Goal: Check status

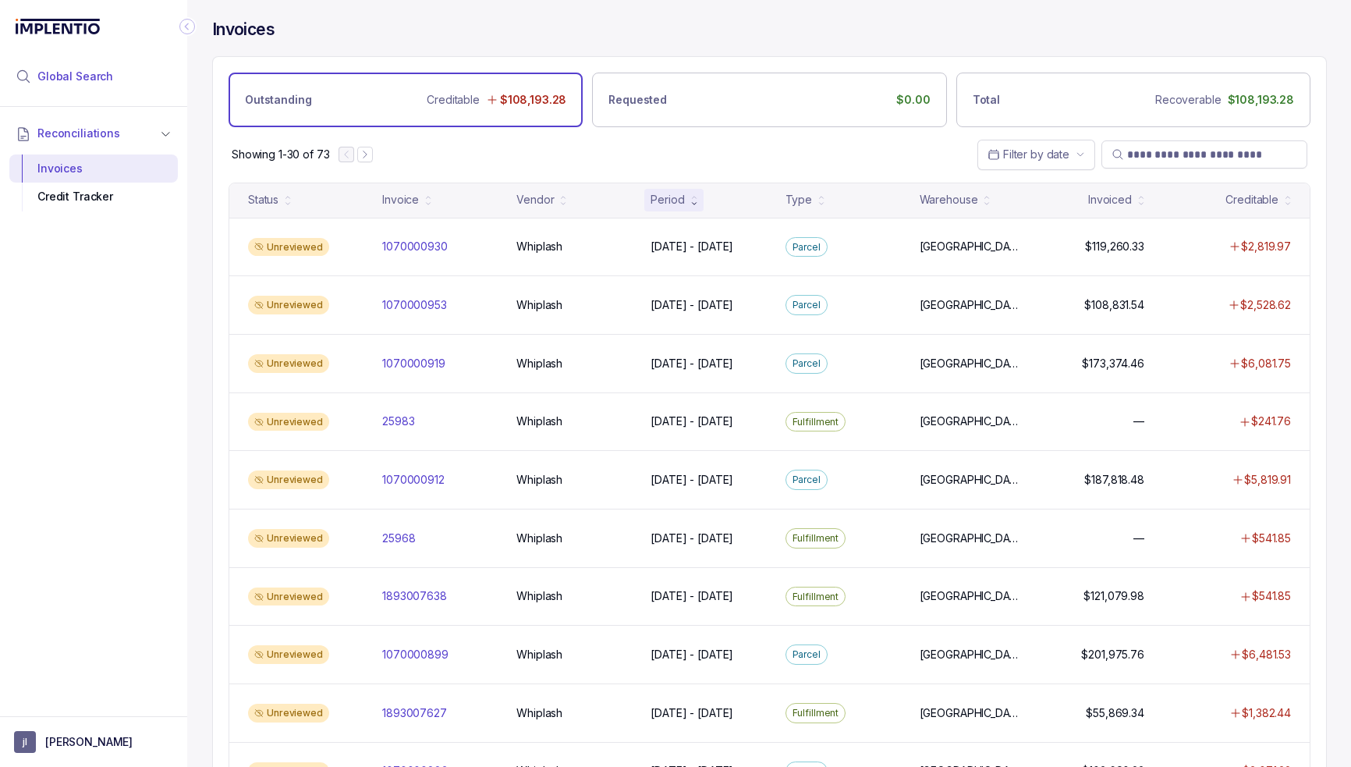
click at [115, 80] on li "Global Search" at bounding box center [93, 76] width 169 height 34
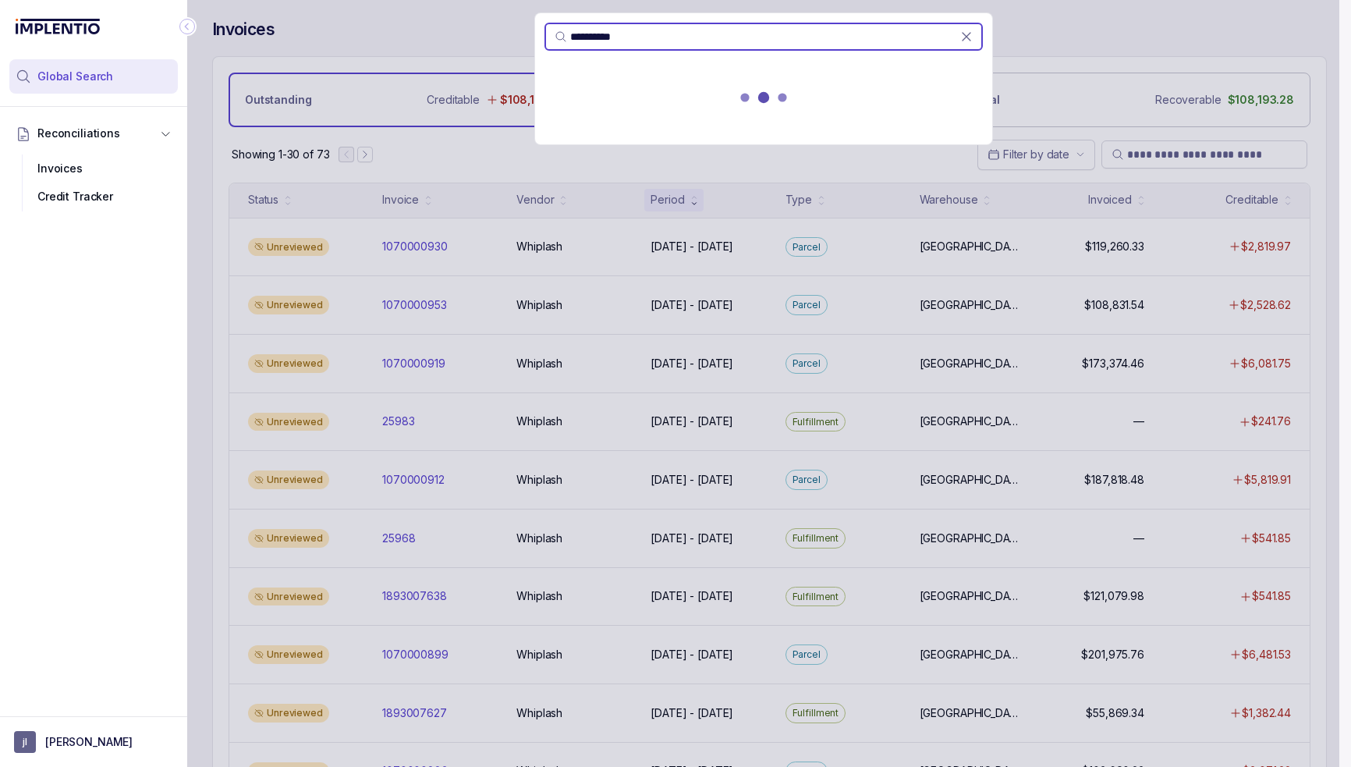
type input "**********"
click at [612, 91] on p "1893007627" at bounding box center [587, 99] width 67 height 16
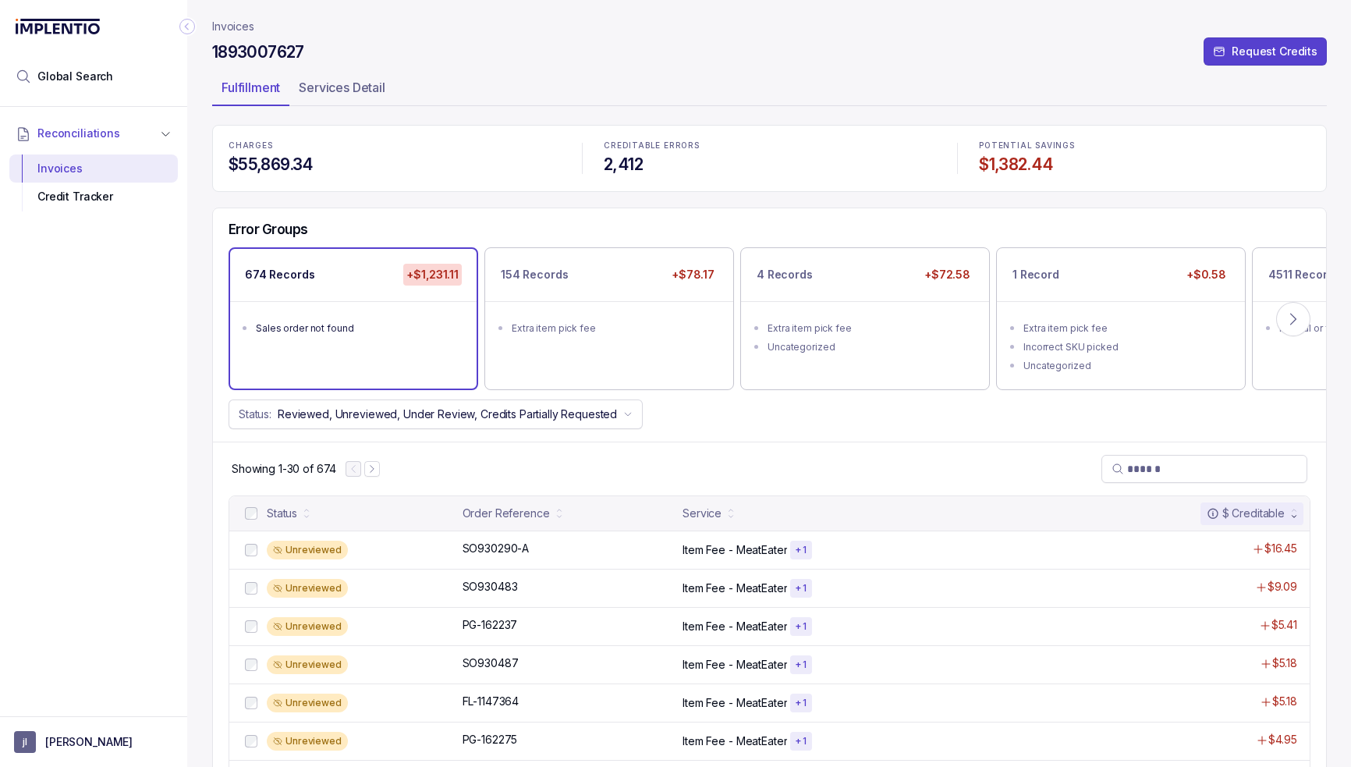
click at [806, 424] on div "Status: Reviewed, Unreviewed, Under Review, Credits Partially Requested" at bounding box center [769, 414] width 1113 height 30
drag, startPoint x: 545, startPoint y: 549, endPoint x: 528, endPoint y: 546, distance: 16.7
click at [528, 546] on div "SO930290-A SO930290-A" at bounding box center [568, 549] width 211 height 16
copy div "SO930290-A"
click at [558, 700] on div "FL-1147364 FL-1147364" at bounding box center [568, 702] width 211 height 16
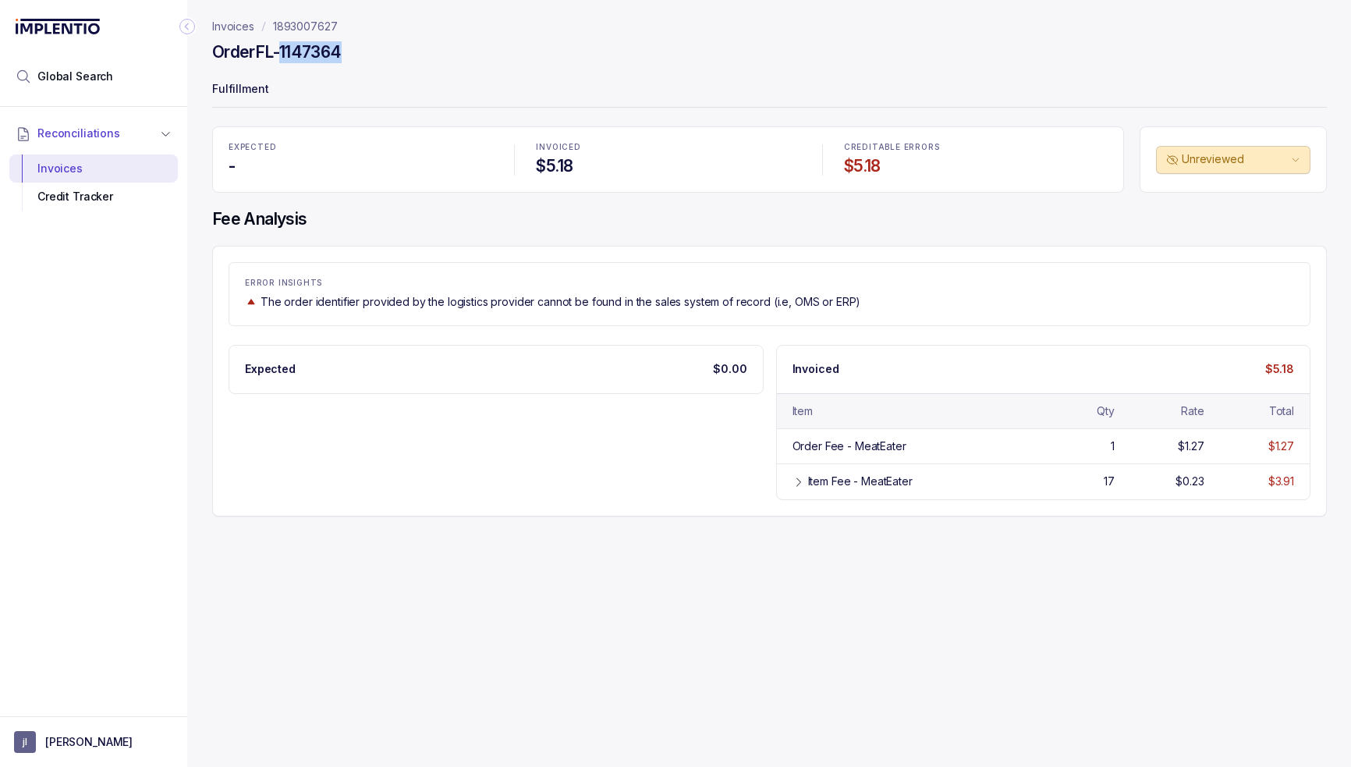
drag, startPoint x: 359, startPoint y: 49, endPoint x: 284, endPoint y: 61, distance: 75.8
click at [284, 61] on div "Order FL-1147364" at bounding box center [769, 55] width 1115 height 28
copy h4 "1147364"
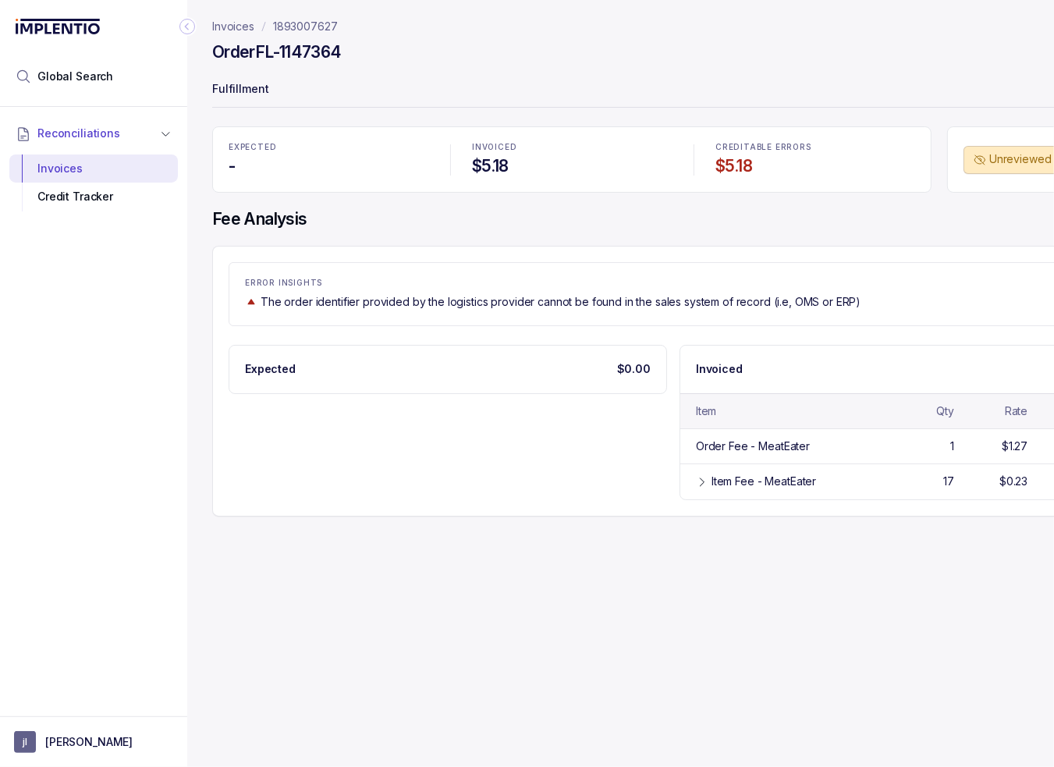
click at [677, 329] on div "ERROR INSIGHTS The order identifier provided by the logistics provider cannot b…" at bounding box center [673, 381] width 922 height 271
drag, startPoint x: 352, startPoint y: 55, endPoint x: 282, endPoint y: 52, distance: 70.3
click at [282, 52] on div "Order FL-1147364" at bounding box center [673, 55] width 922 height 28
copy h4 "1147364"
drag, startPoint x: 463, startPoint y: 268, endPoint x: 373, endPoint y: 204, distance: 110.8
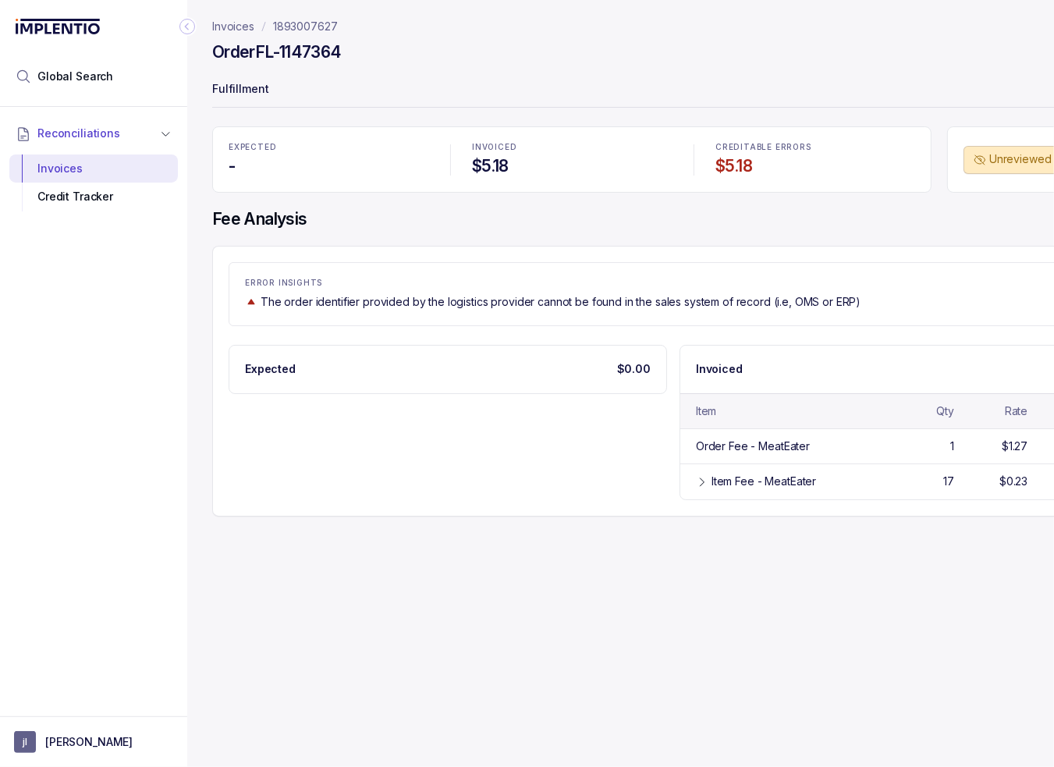
click at [463, 267] on div "ERROR INSIGHTS The order identifier provided by the logistics provider cannot b…" at bounding box center [673, 294] width 889 height 64
click at [290, 20] on p "1893007627" at bounding box center [305, 27] width 65 height 16
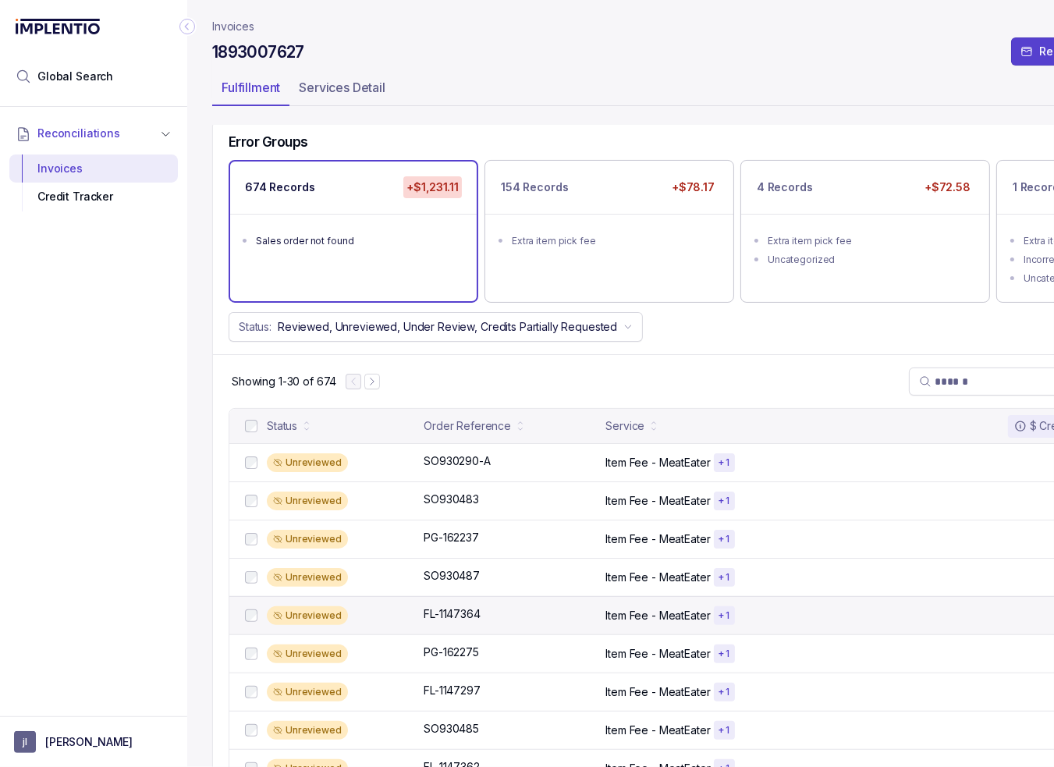
scroll to position [156, 0]
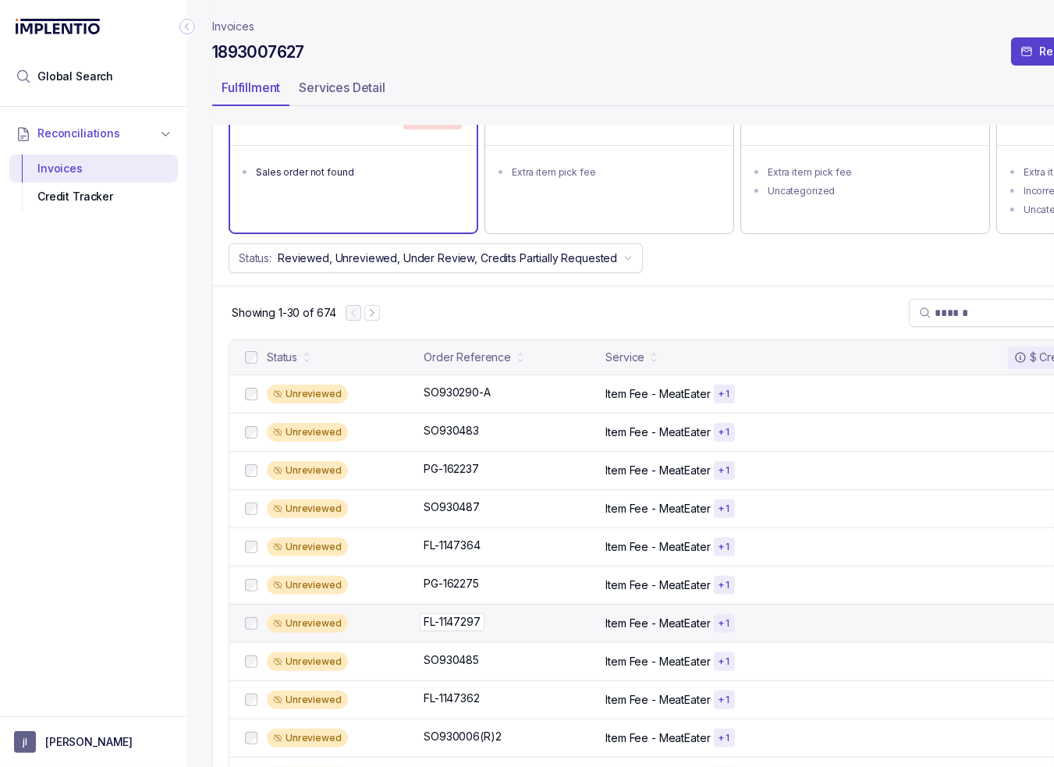
click at [540, 621] on div "FL-1147297 FL-1147297" at bounding box center [510, 622] width 172 height 16
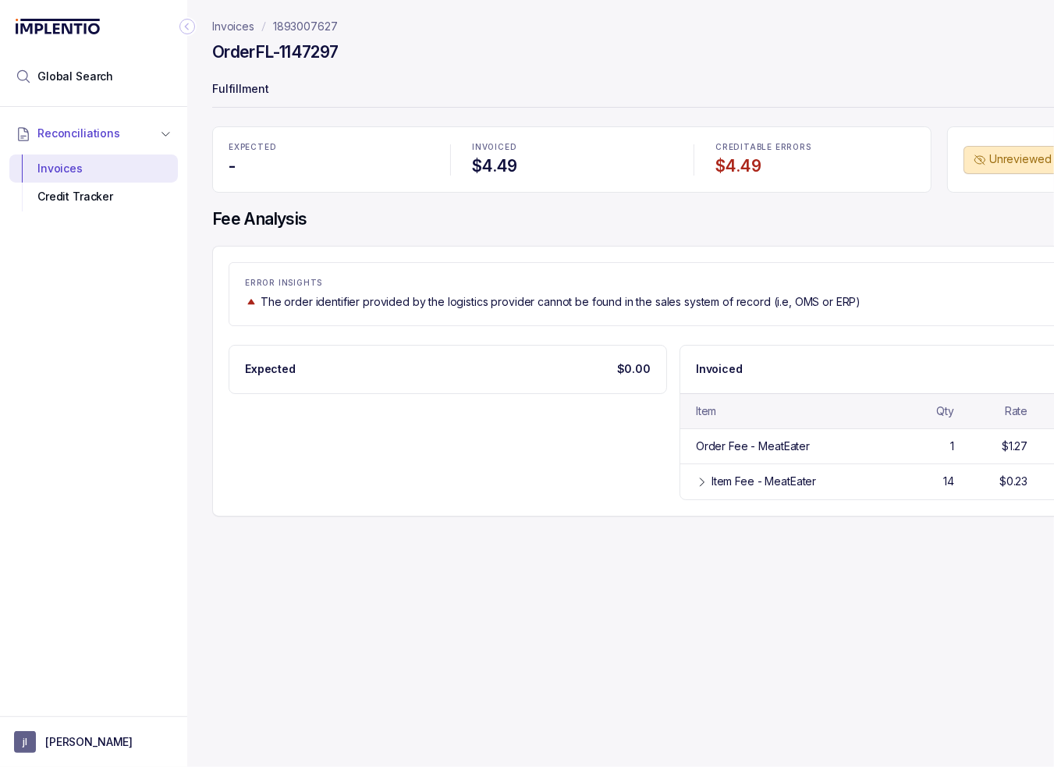
click at [321, 43] on h4 "Order FL-1147297" at bounding box center [275, 52] width 126 height 22
copy h4 "1147297"
click at [584, 297] on p "The order identifier provided by the logistics provider cannot be found in the …" at bounding box center [561, 302] width 600 height 16
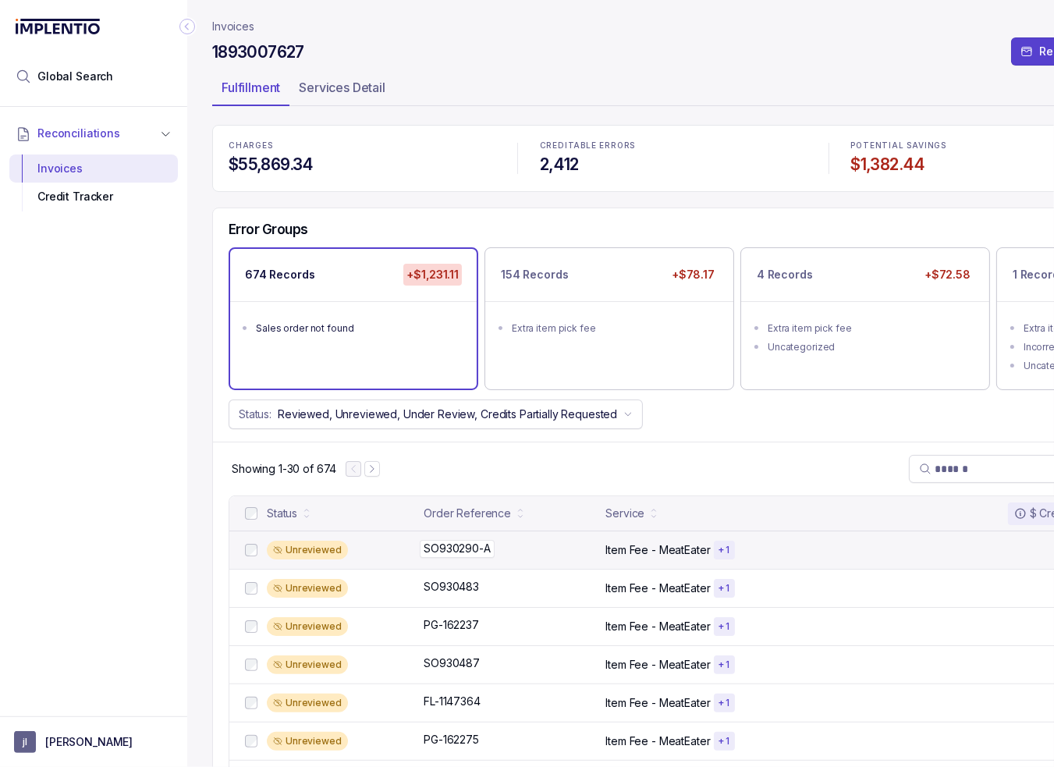
click at [476, 550] on p "SO930290-A" at bounding box center [457, 548] width 75 height 17
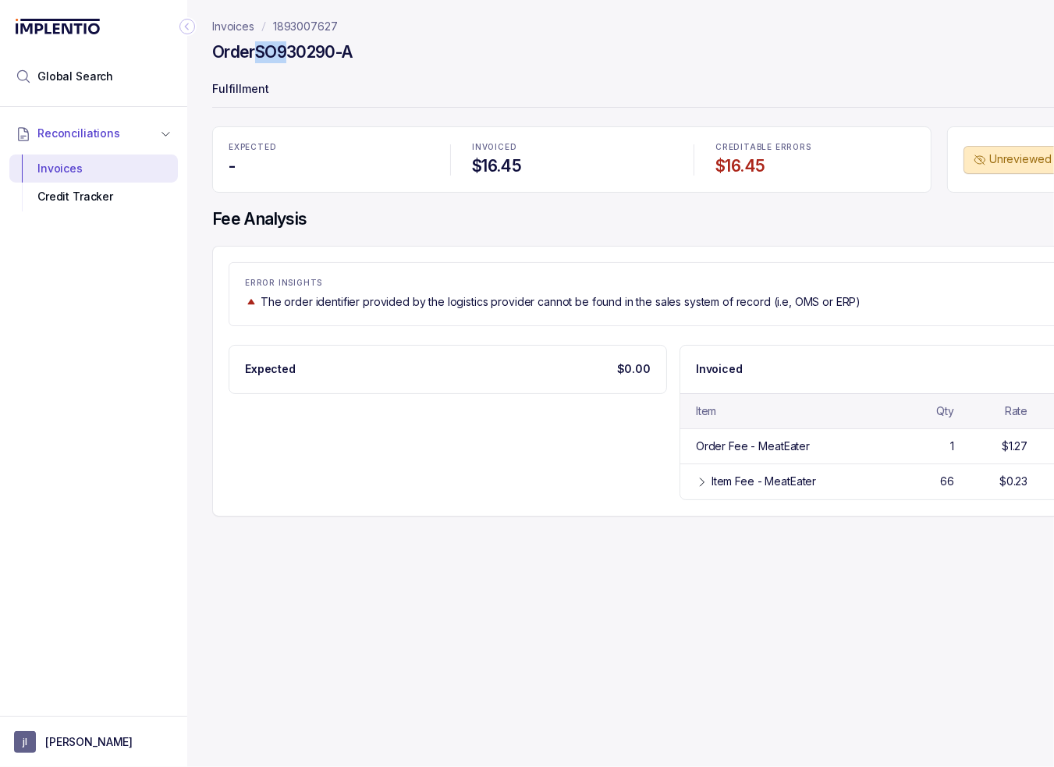
drag, startPoint x: 256, startPoint y: 51, endPoint x: 280, endPoint y: 55, distance: 24.5
click at [288, 55] on h4 "Order SO930290-A" at bounding box center [282, 52] width 141 height 22
click at [265, 55] on h4 "Order SO930290-A" at bounding box center [282, 52] width 141 height 22
click at [259, 54] on h4 "Order SO930290-A" at bounding box center [282, 52] width 141 height 22
click at [260, 52] on h4 "Order SO930290-A" at bounding box center [282, 52] width 141 height 22
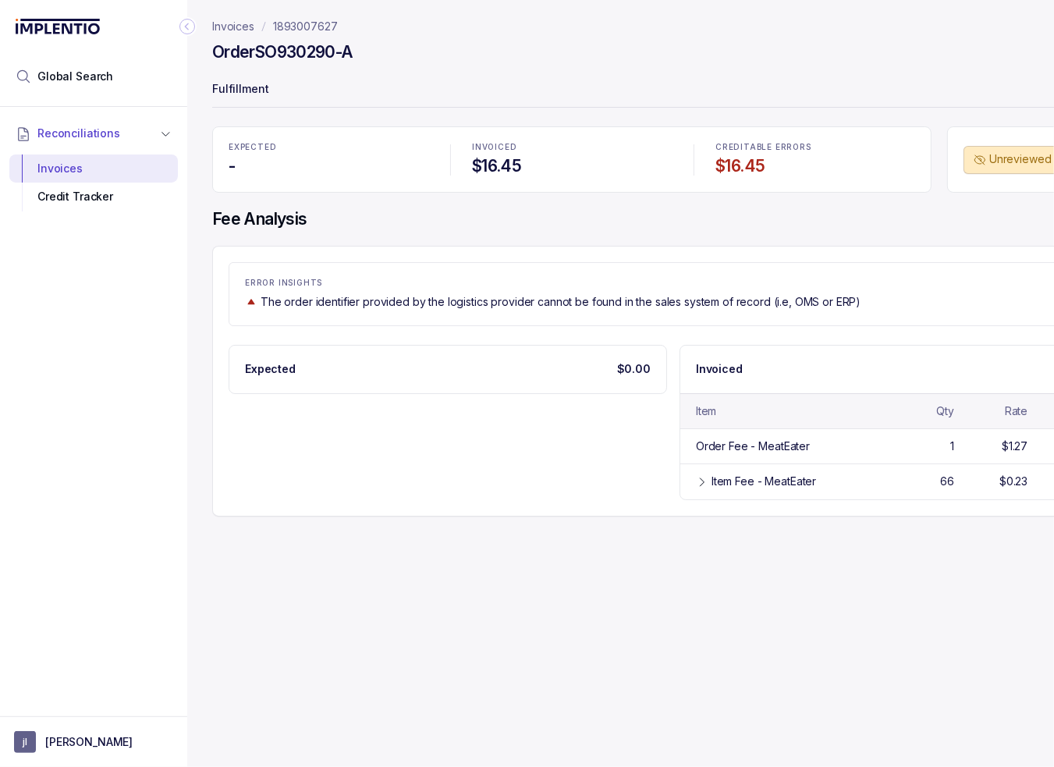
click at [321, 52] on h4 "Order SO930290-A" at bounding box center [282, 52] width 141 height 22
click at [319, 54] on h4 "Order SO930290-A" at bounding box center [282, 52] width 141 height 22
copy h4 "SO930290"
click at [971, 605] on div "Invoices 1893007627 Order SO930290-A Fulfillment EXPECTED - INVOICED $16.45 CRE…" at bounding box center [667, 383] width 960 height 767
click at [623, 247] on div "ERROR INSIGHTS The order identifier provided by the logistics provider cannot b…" at bounding box center [673, 381] width 922 height 271
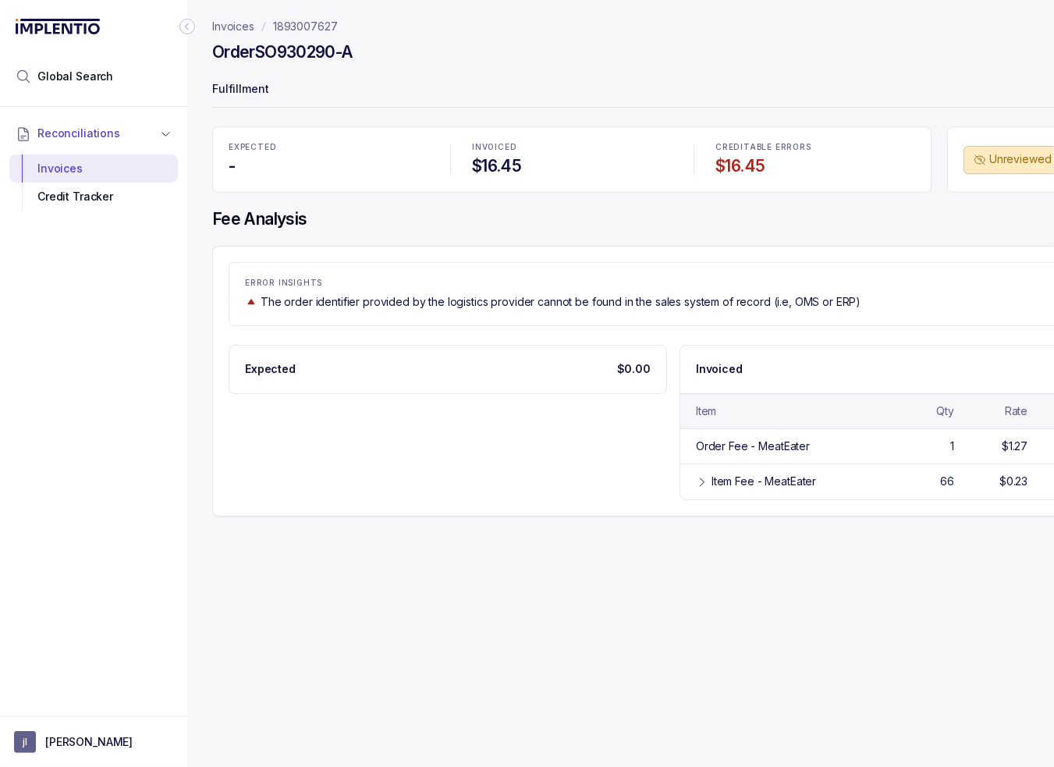
click at [649, 321] on div "ERROR INSIGHTS The order identifier provided by the logistics provider cannot b…" at bounding box center [673, 294] width 889 height 64
click at [184, 28] on icon "Collapse Icon" at bounding box center [187, 27] width 16 height 16
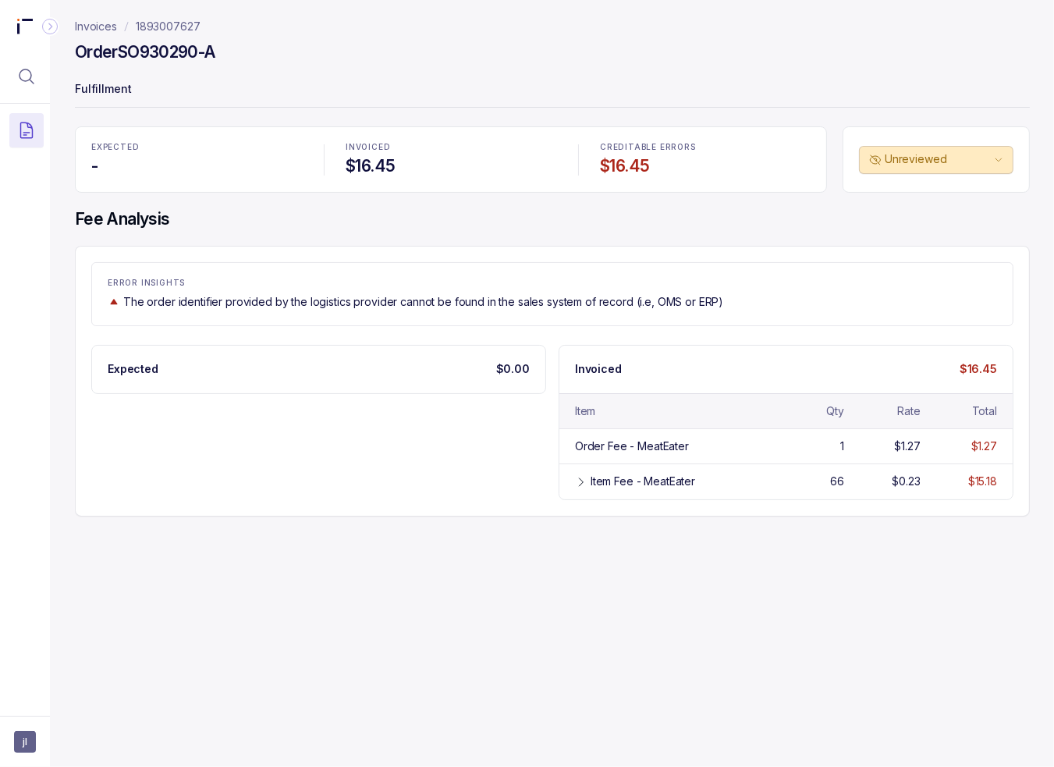
click at [166, 22] on p "1893007627" at bounding box center [168, 27] width 65 height 16
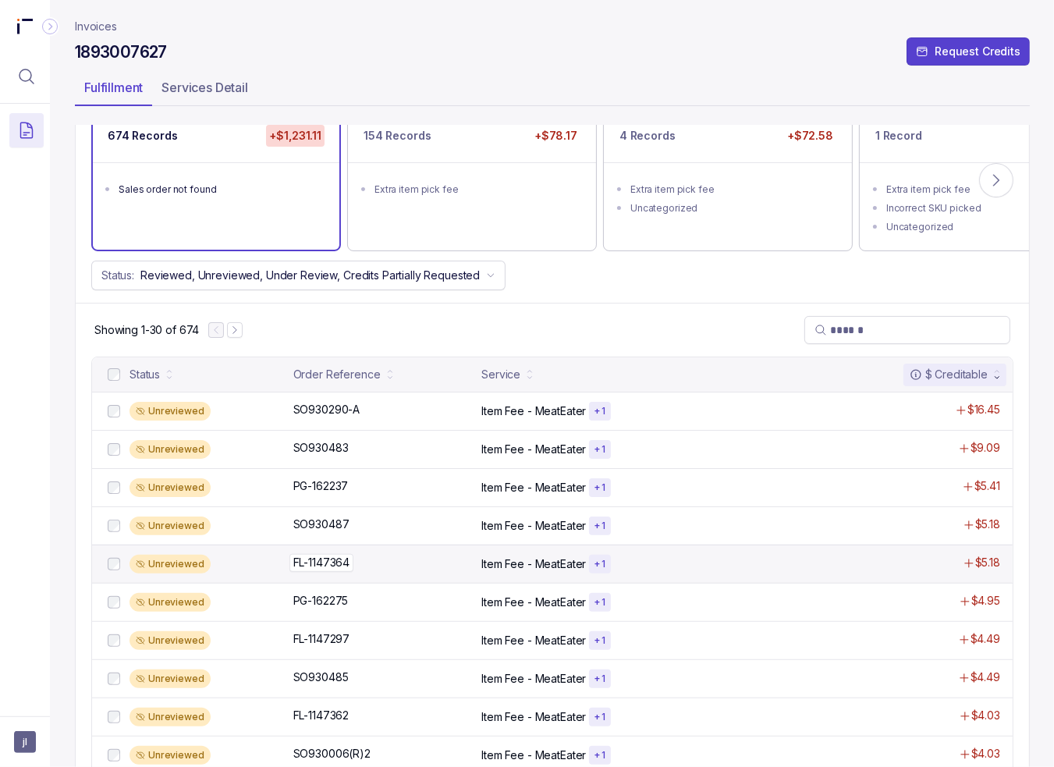
scroll to position [234, 0]
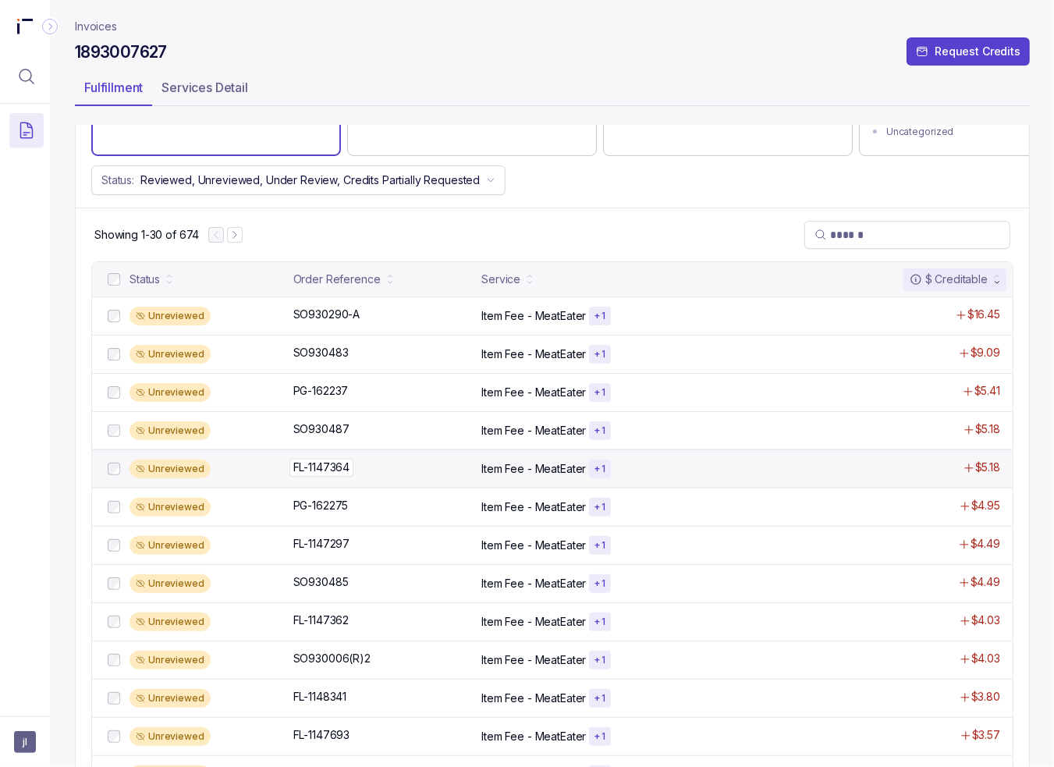
click at [355, 473] on div "FL-1147364 FL-1147364" at bounding box center [382, 468] width 179 height 16
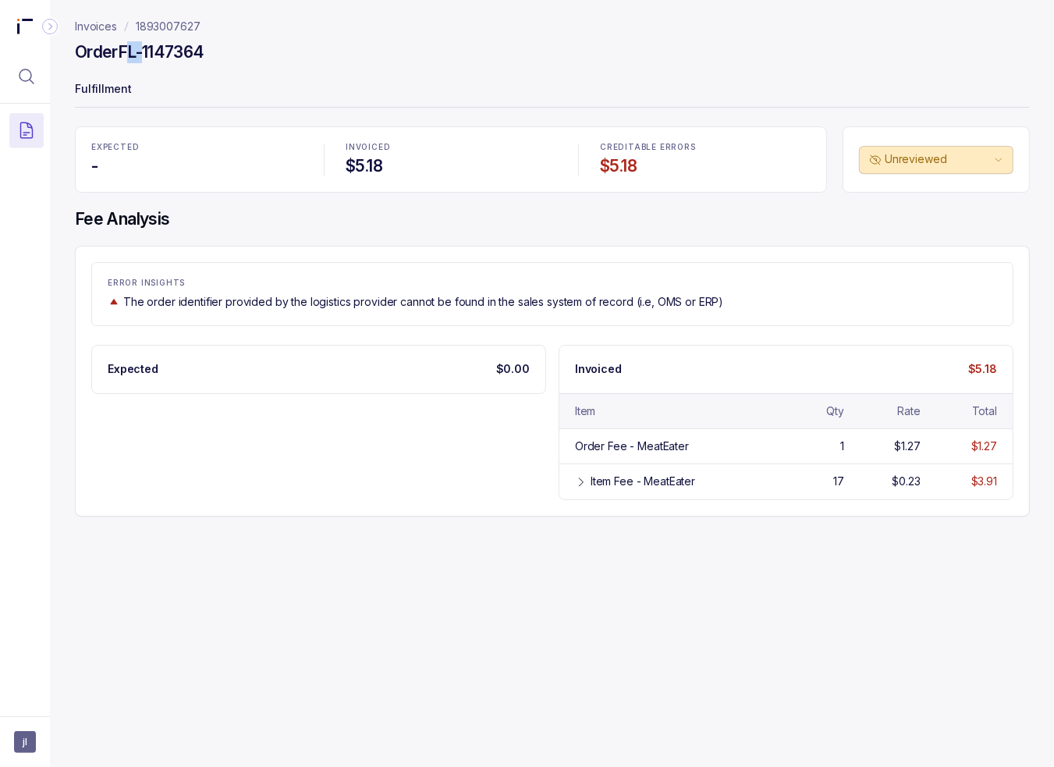
drag, startPoint x: 147, startPoint y: 46, endPoint x: 138, endPoint y: 49, distance: 9.1
click at [130, 49] on h4 "Order FL-1147364" at bounding box center [140, 52] width 130 height 22
click at [181, 50] on h4 "Order FL-1147364" at bounding box center [140, 52] width 130 height 22
click at [181, 49] on h4 "Order FL-1147364" at bounding box center [140, 52] width 130 height 22
copy h4 "1147364"
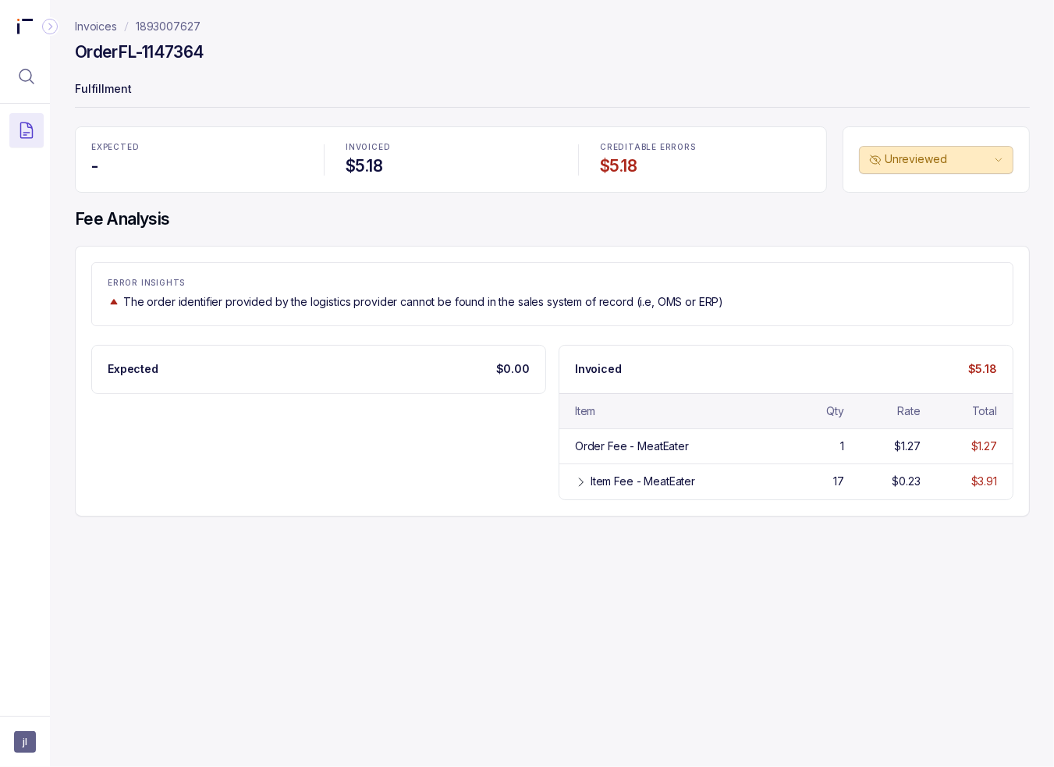
click at [257, 90] on p "Fulfillment" at bounding box center [552, 90] width 955 height 31
drag, startPoint x: 222, startPoint y: 49, endPoint x: 115, endPoint y: 52, distance: 106.9
click at [115, 52] on div "Order FL-1147364" at bounding box center [552, 55] width 955 height 28
copy h4 "FL-1147364"
click at [624, 246] on div "ERROR INSIGHTS The order identifier provided by the logistics provider cannot b…" at bounding box center [552, 381] width 955 height 271
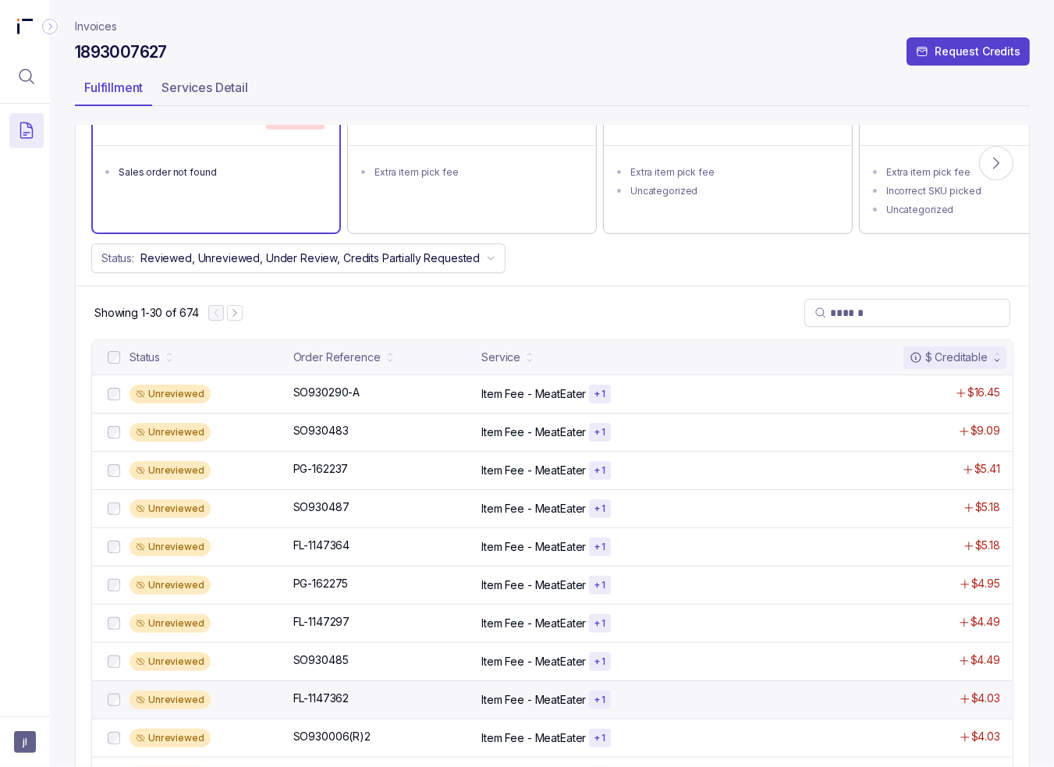
scroll to position [390, 0]
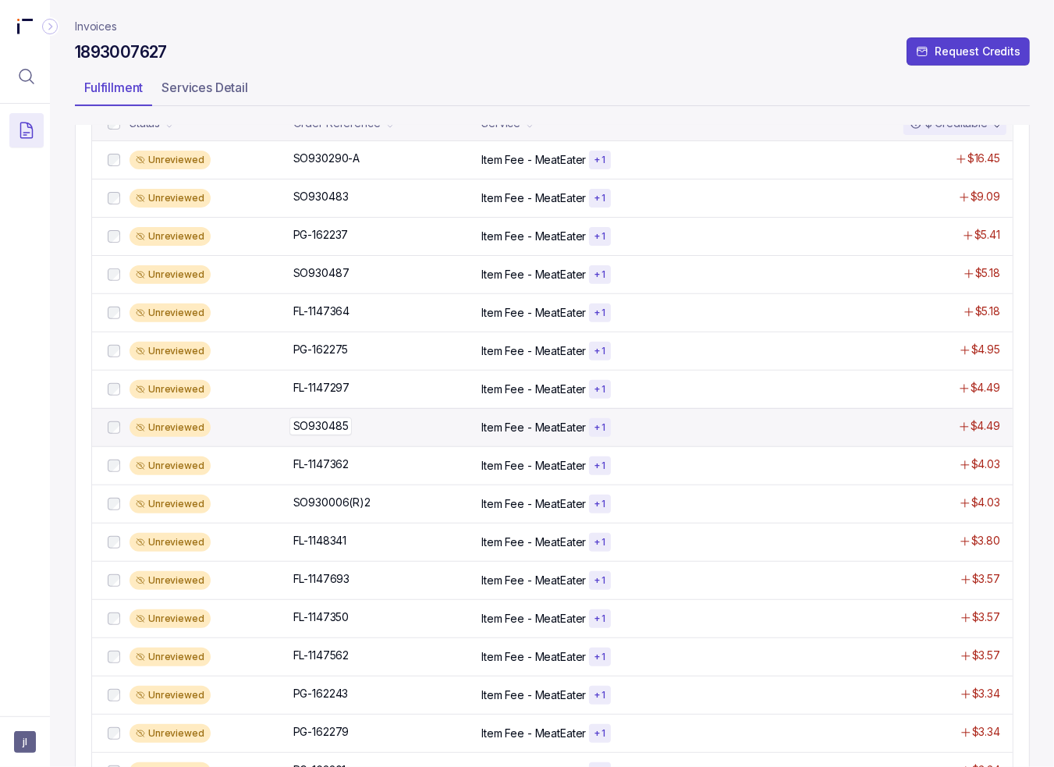
click at [327, 428] on p "SO930485" at bounding box center [320, 425] width 63 height 17
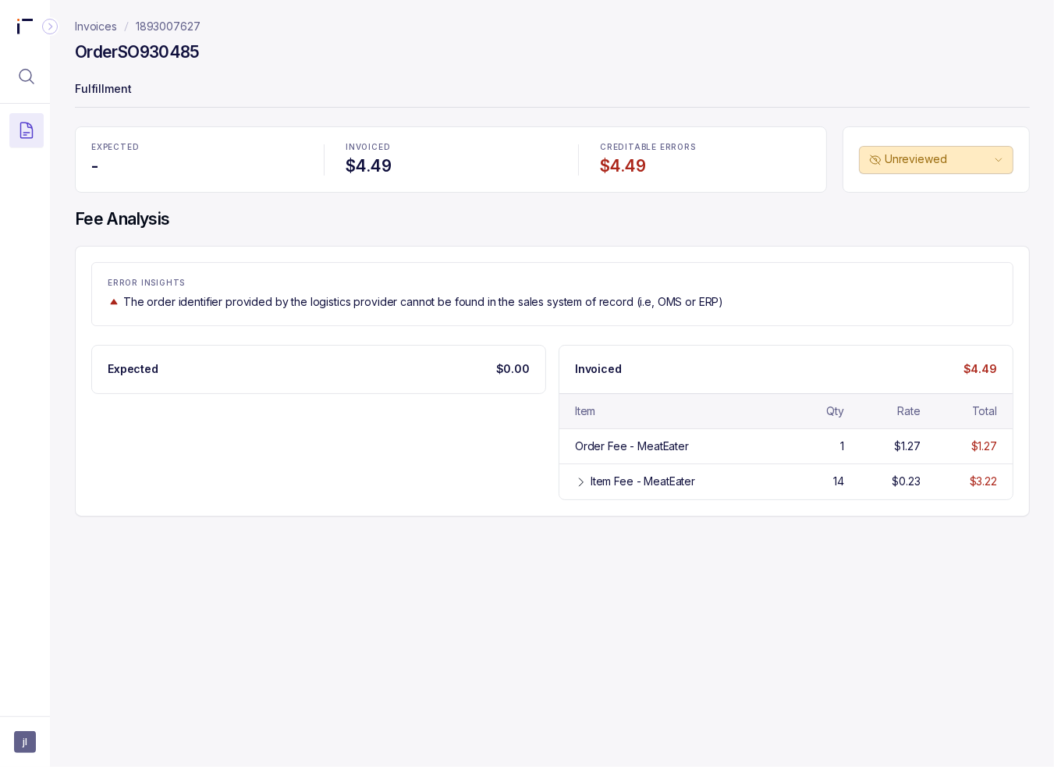
click at [178, 52] on h4 "Order SO930485" at bounding box center [137, 52] width 125 height 22
copy h4 "SO930485"
drag, startPoint x: 431, startPoint y: 424, endPoint x: 458, endPoint y: 424, distance: 27.3
click at [431, 424] on div "Expected $0.00 Invoiced $4.49 Item Qty Rate Total Order Fee - MeatEater 1 $1.27…" at bounding box center [552, 422] width 922 height 155
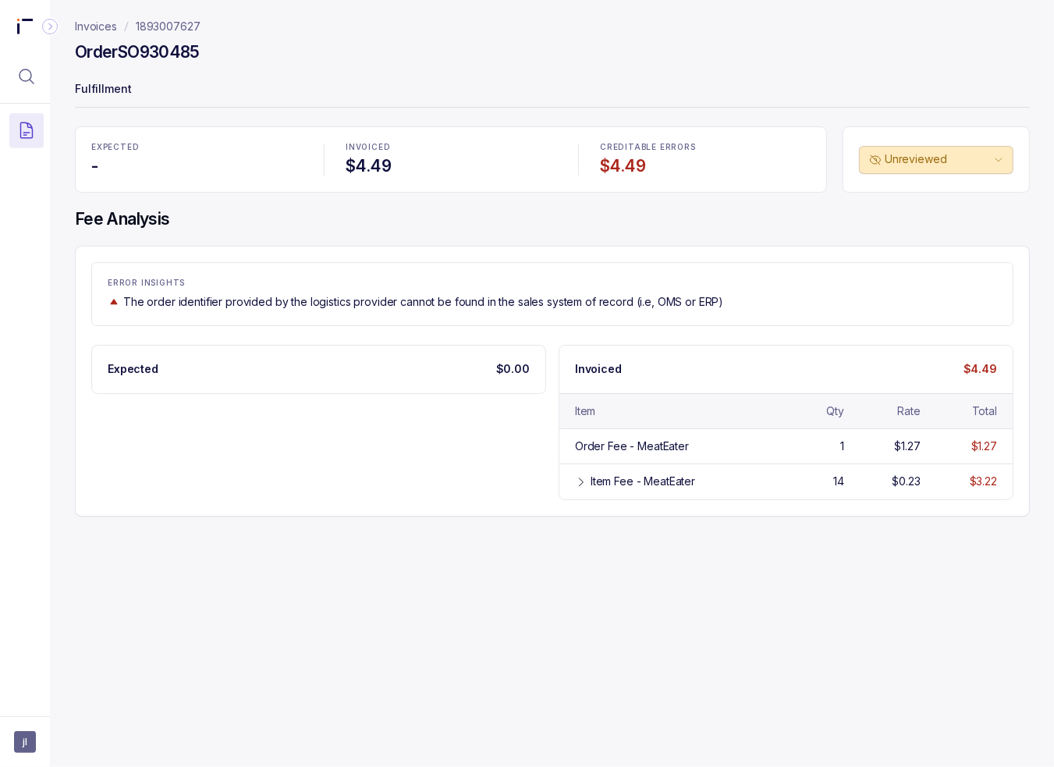
click at [861, 678] on div "Invoices 1893007627 Order SO930485 Fulfillment EXPECTED - INVOICED $4.49 CREDIT…" at bounding box center [546, 383] width 992 height 767
click at [380, 237] on div "EXPECTED - INVOICED $4.49 CREDITABLE ERRORS $4.49 Unreviewed Fee Analysis ERROR…" at bounding box center [552, 321] width 955 height 390
